Goal: Task Accomplishment & Management: Complete application form

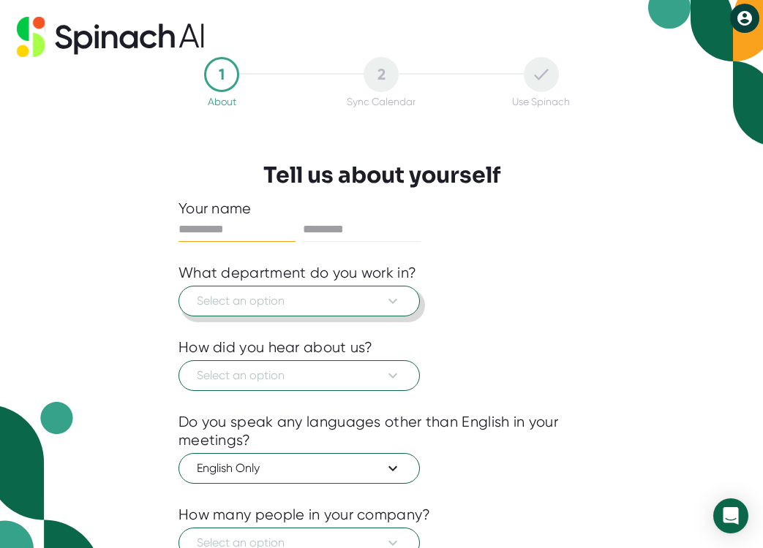
click at [285, 302] on span "Select an option" at bounding box center [299, 302] width 205 height 18
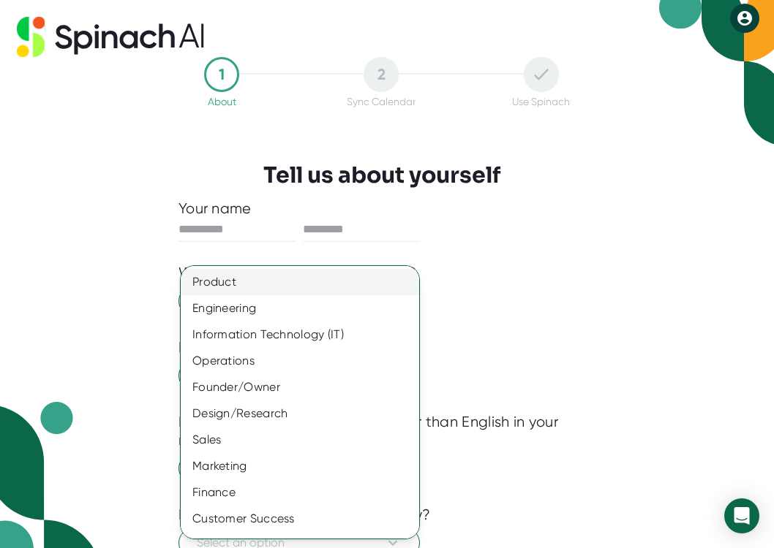
click at [284, 293] on div "Product" at bounding box center [305, 282] width 249 height 26
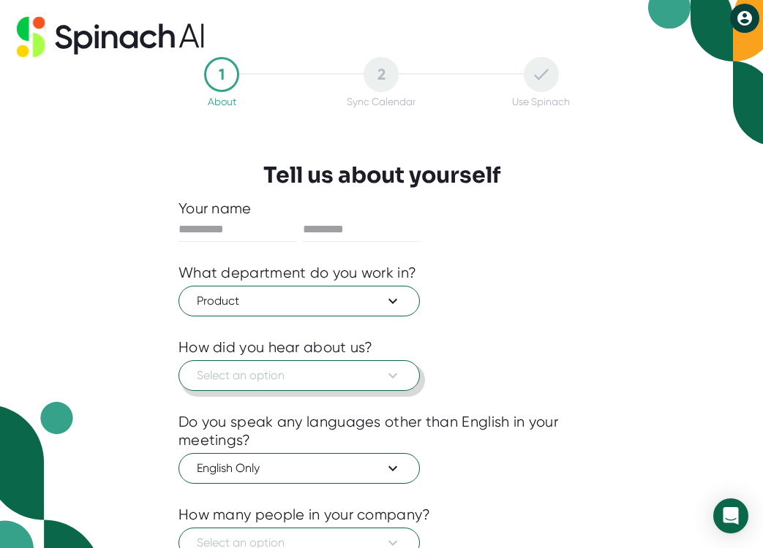
click at [268, 380] on span "Select an option" at bounding box center [299, 376] width 205 height 18
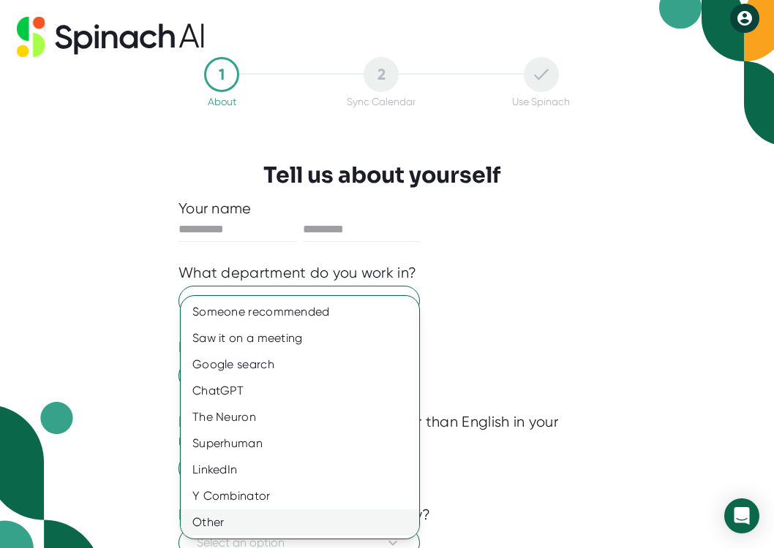
click at [242, 513] on div "Other" at bounding box center [300, 523] width 238 height 26
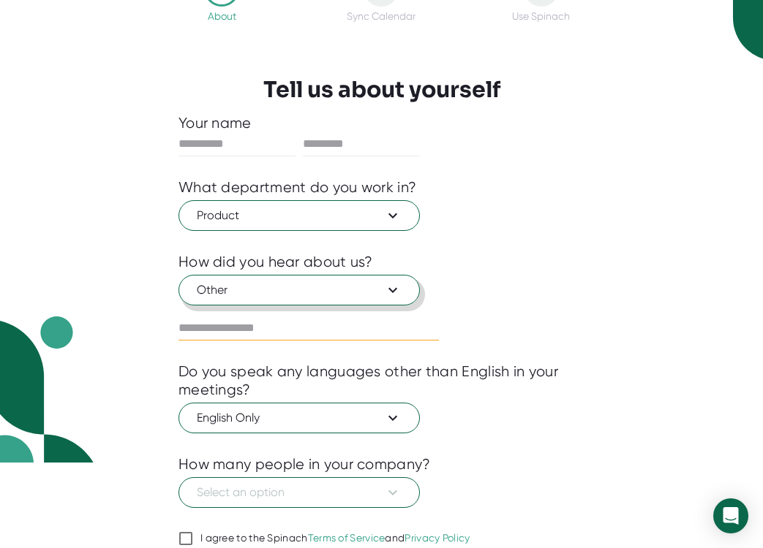
scroll to position [135, 0]
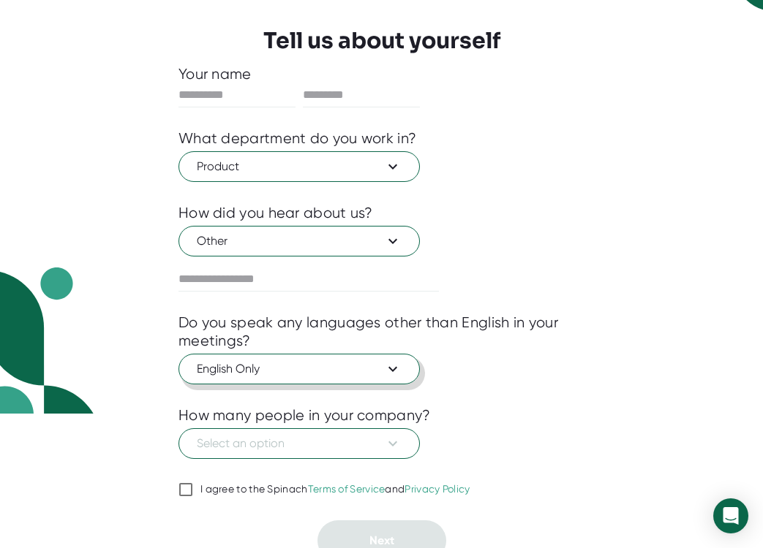
click at [293, 371] on span "English Only" at bounding box center [299, 370] width 205 height 18
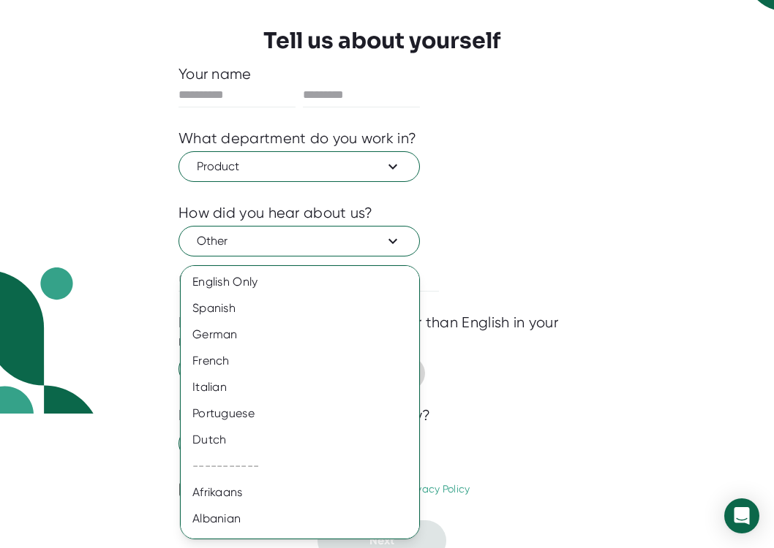
click at [293, 371] on div "French" at bounding box center [305, 361] width 249 height 26
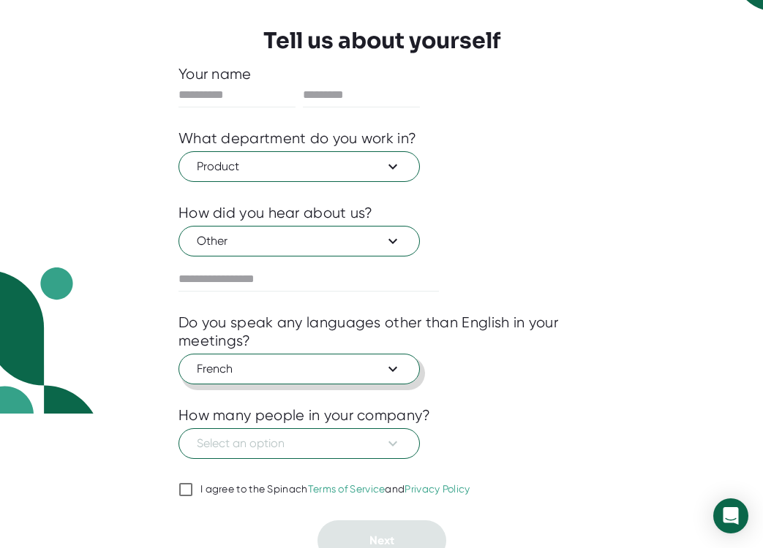
click at [293, 371] on span "French" at bounding box center [299, 370] width 205 height 18
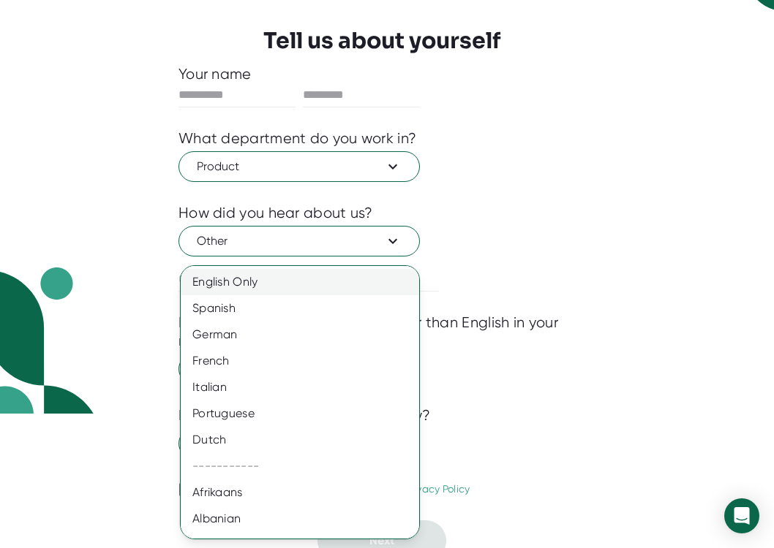
click at [284, 287] on div "English Only" at bounding box center [305, 282] width 249 height 26
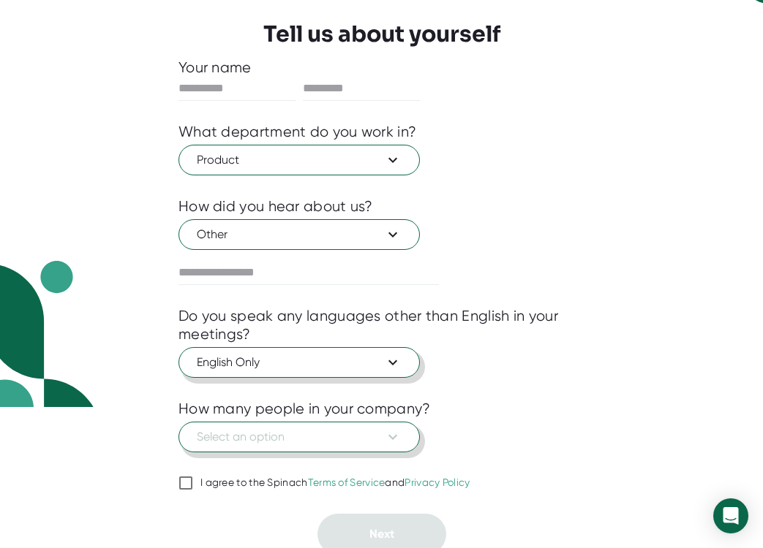
scroll to position [148, 0]
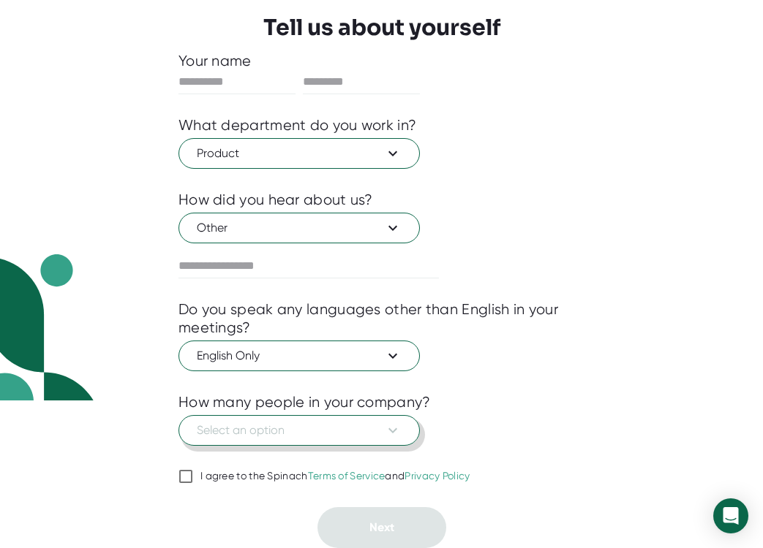
click at [271, 424] on span "Select an option" at bounding box center [299, 431] width 205 height 18
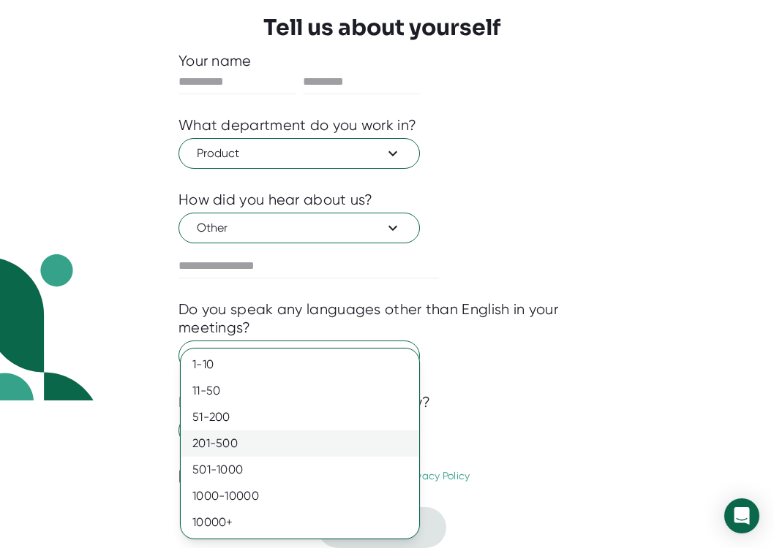
click at [257, 444] on div "201-500" at bounding box center [300, 444] width 238 height 26
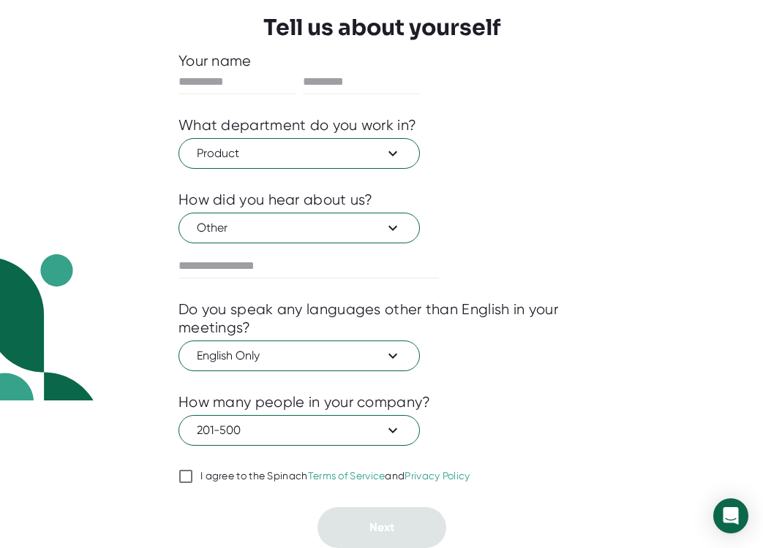
click at [199, 473] on span "I agree to the Spinach Terms of Service and Privacy Policy" at bounding box center [331, 476] width 277 height 13
click at [193, 473] on input "I agree to the Spinach Terms of Service and Privacy Policy" at bounding box center [185, 477] width 15 height 18
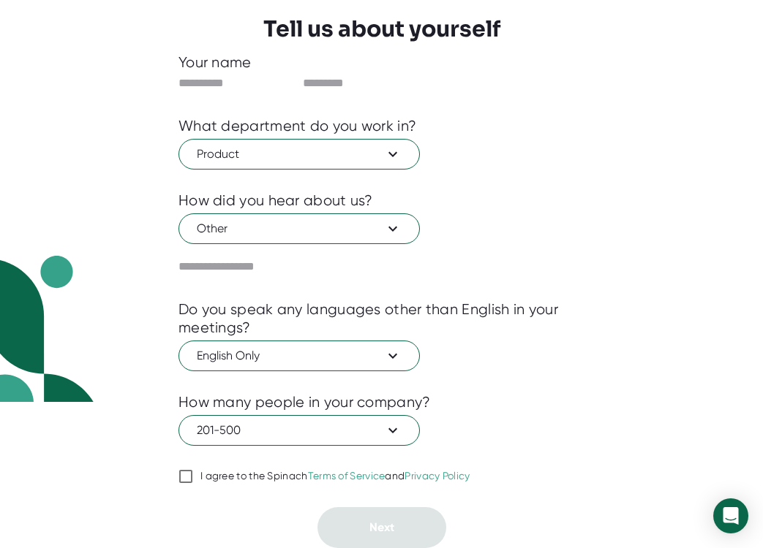
checkbox input "true"
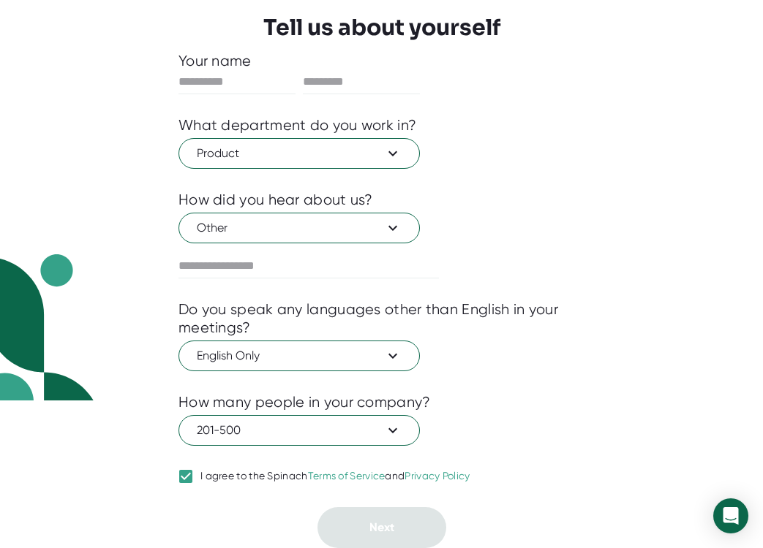
drag, startPoint x: 562, startPoint y: 419, endPoint x: 551, endPoint y: 398, distance: 23.5
click at [562, 419] on div "201-500" at bounding box center [381, 429] width 406 height 34
click at [232, 87] on input "text" at bounding box center [236, 81] width 117 height 23
type input "*******"
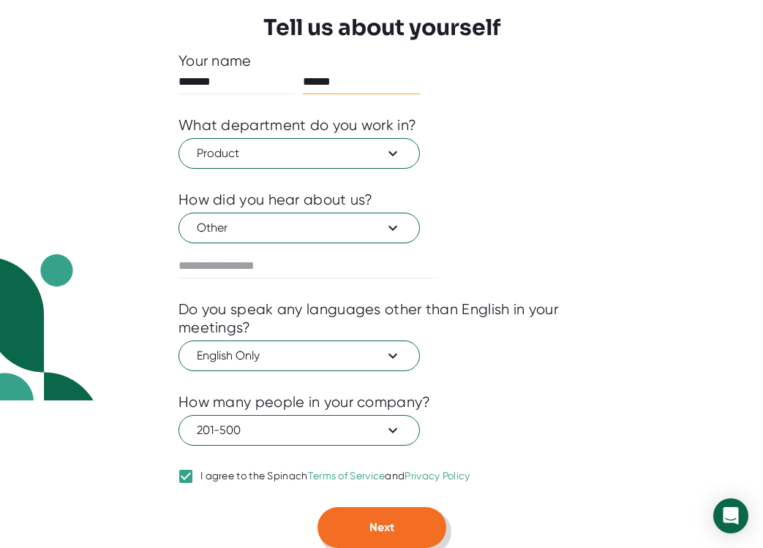
type input "******"
click at [366, 526] on button "Next" at bounding box center [381, 527] width 129 height 41
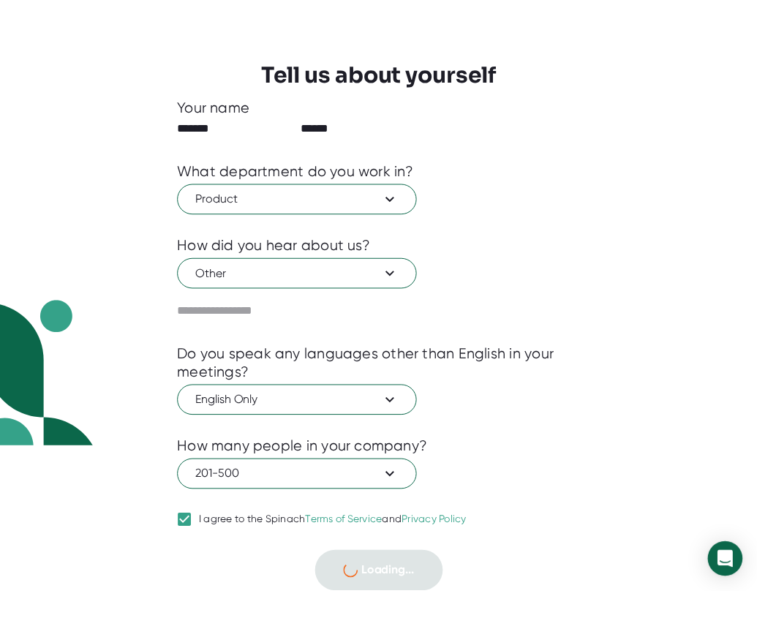
scroll to position [0, 0]
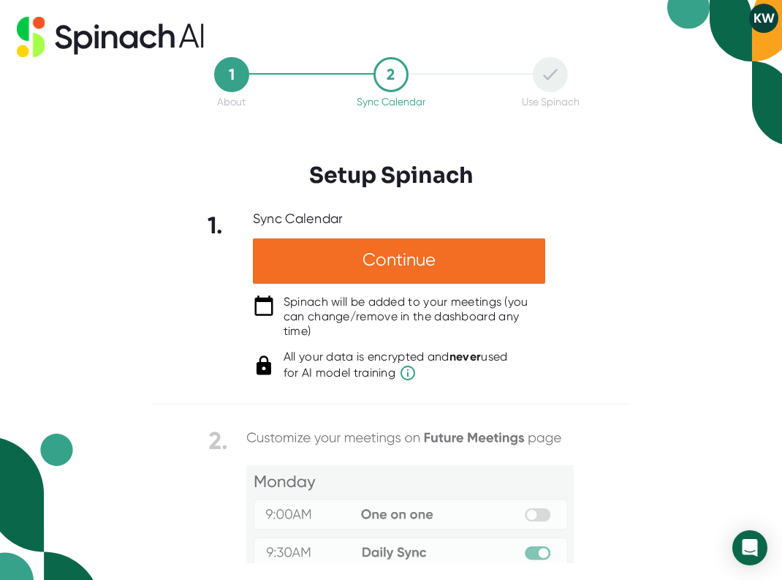
click at [653, 287] on div "1 About 2 Sync Calendar Use Spinach Setup Spinach 1. Sync Calendar Continue Spi…" at bounding box center [391, 290] width 782 height 580
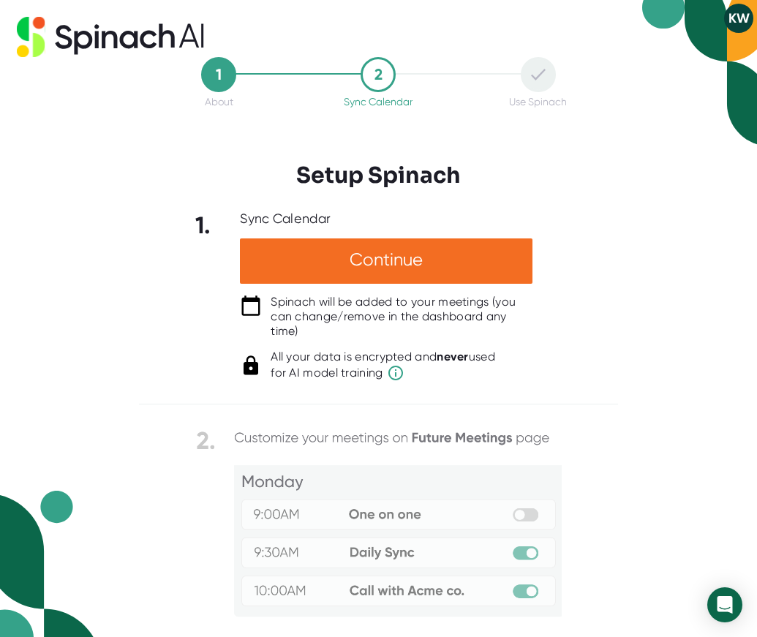
click at [733, 16] on button "KW" at bounding box center [738, 18] width 29 height 29
click at [682, 48] on b "Logout" at bounding box center [681, 49] width 31 height 12
